Goal: Check status: Check status

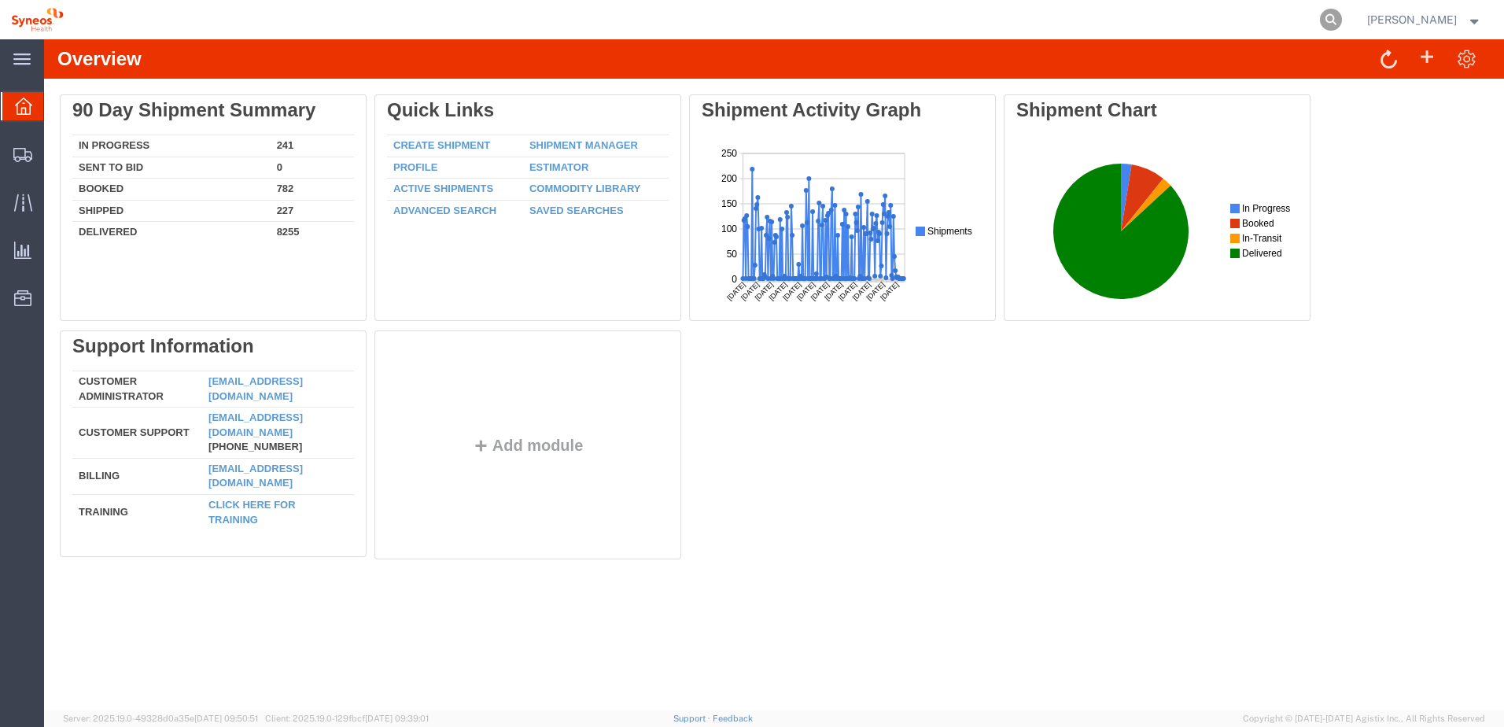
click at [1337, 15] on icon at bounding box center [1331, 20] width 22 height 22
click at [1105, 22] on input "search" at bounding box center [1081, 20] width 478 height 38
paste input "56847136"
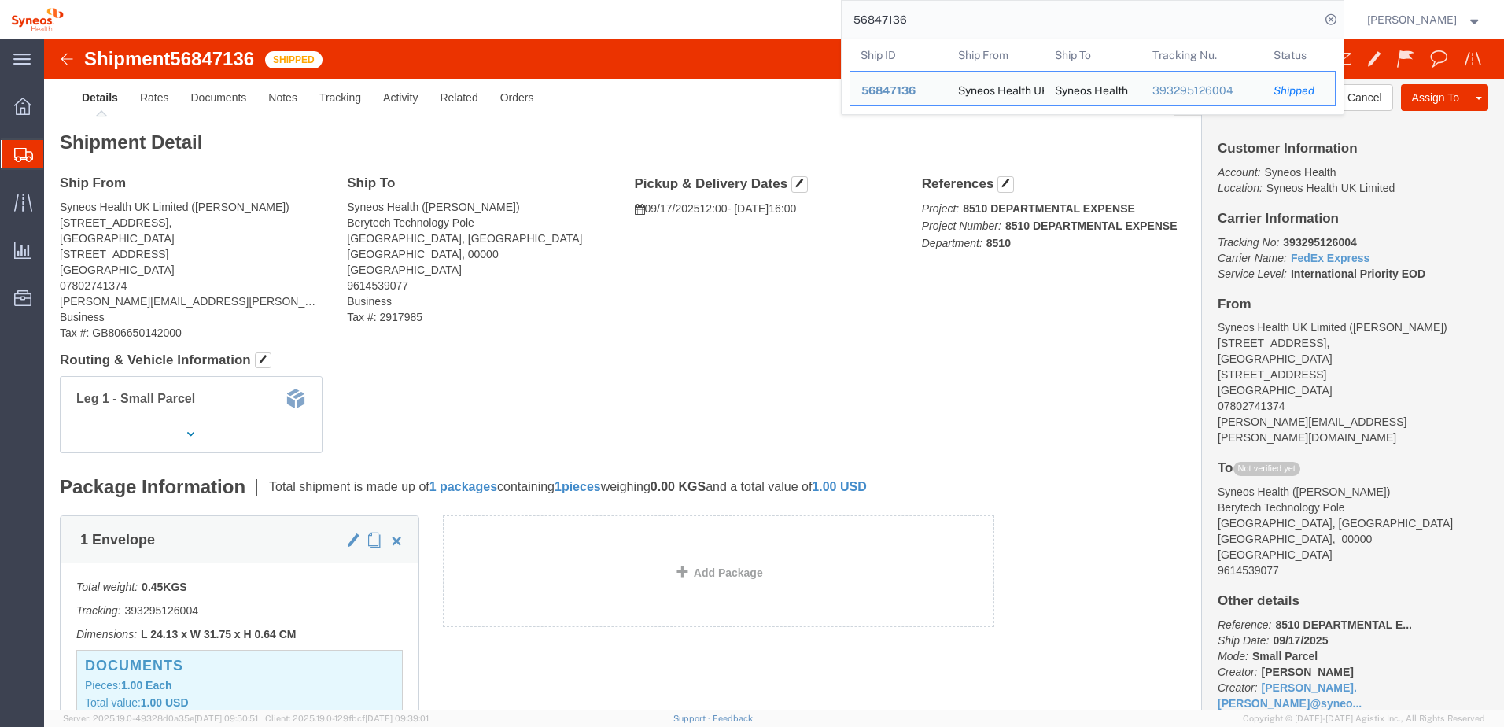
click at [777, 24] on div "56847136 Ship ID Ship From Ship To Tracking Nu. Status Ship ID 56847136 Ship Fr…" at bounding box center [710, 19] width 1270 height 39
drag, startPoint x: 938, startPoint y: 26, endPoint x: 828, endPoint y: 6, distance: 111.1
click at [828, 6] on div "56847136 Ship ID Ship From Ship To Tracking Nu. Status Ship ID 56847136 Ship Fr…" at bounding box center [710, 19] width 1270 height 39
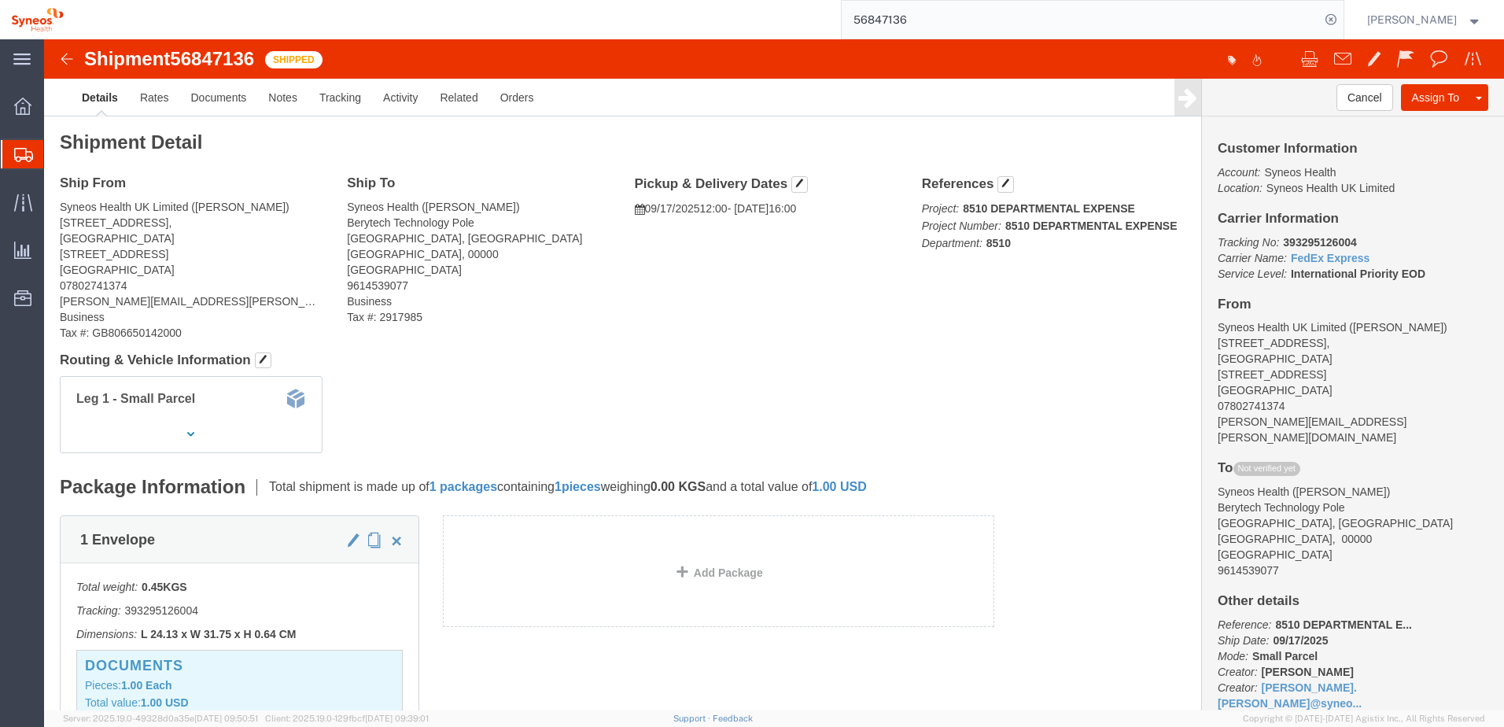
paste input "86"
type input "56847866"
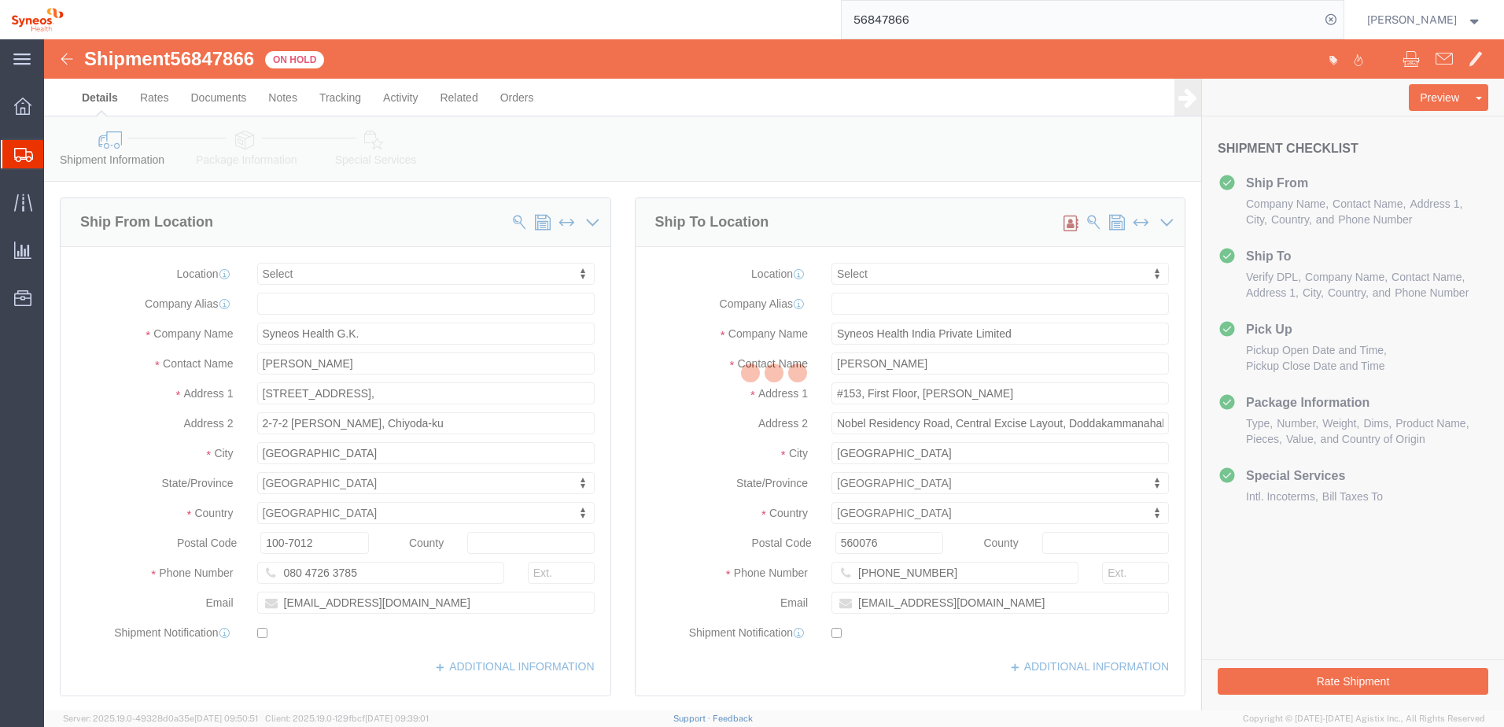
select select
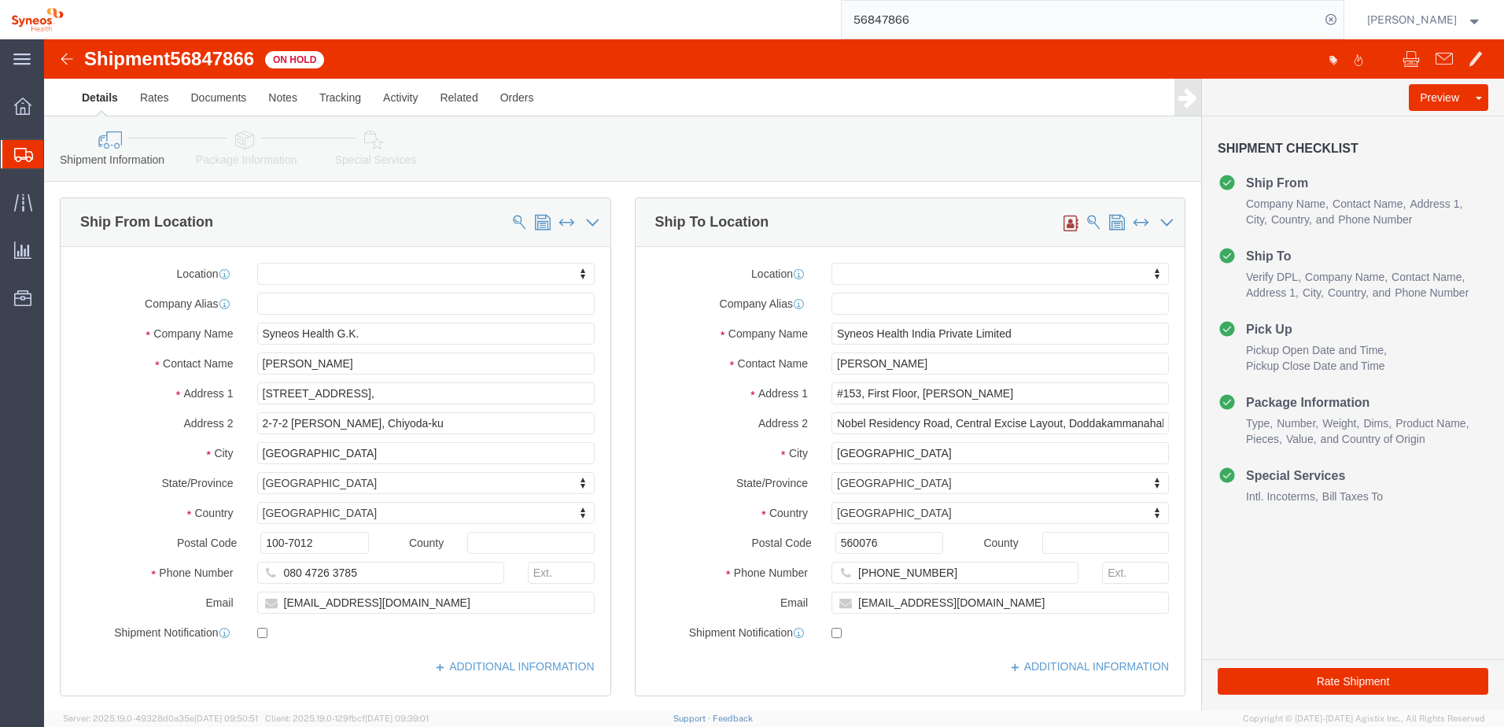
click div "Shipment Information Package Information Special Services"
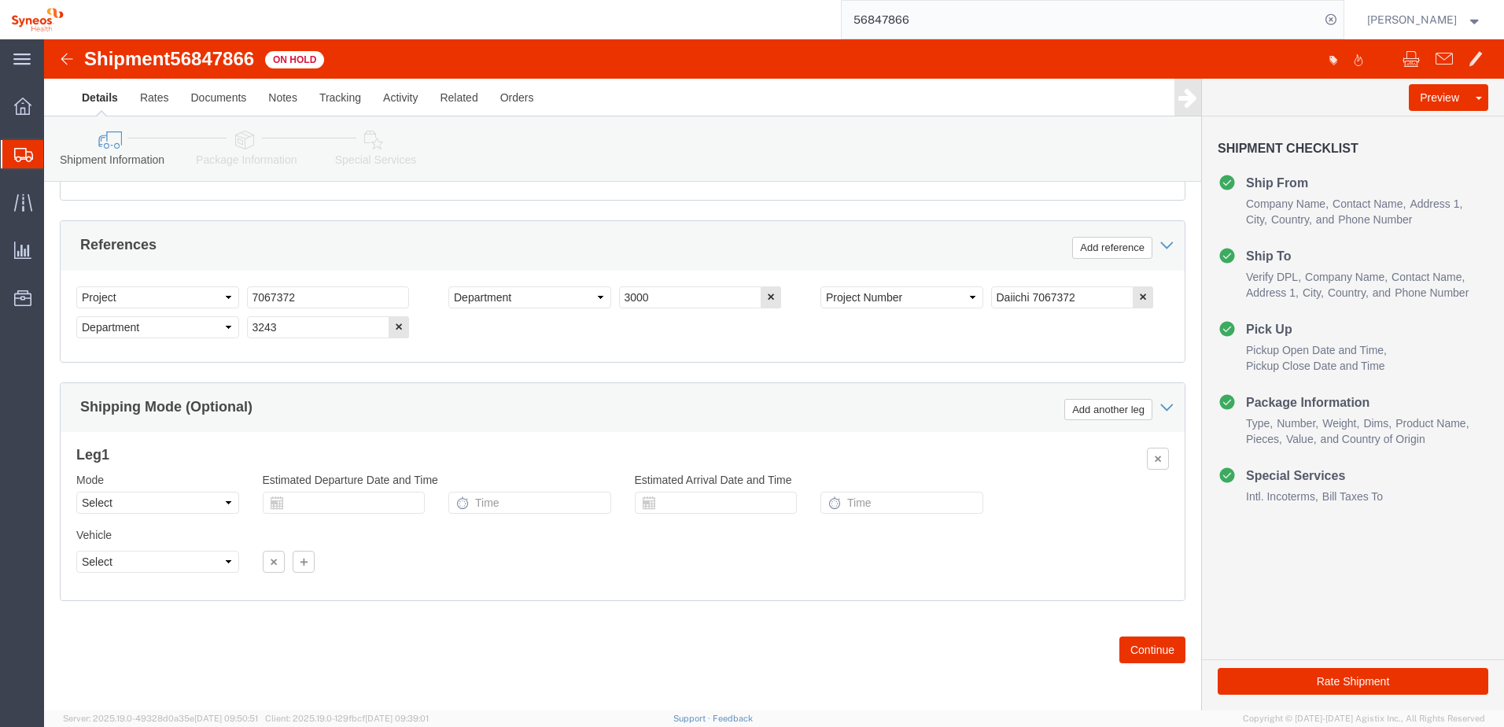
scroll to position [711, 0]
click button "Continue"
